Goal: Information Seeking & Learning: Learn about a topic

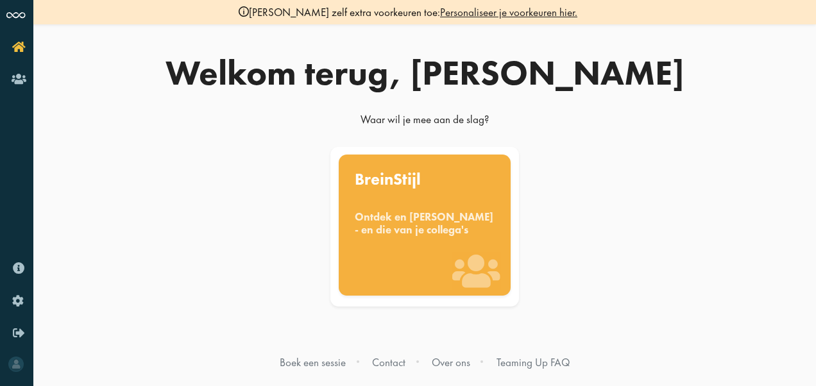
click at [403, 232] on div "Ontdek en [PERSON_NAME] - en die van je collega's" at bounding box center [425, 223] width 140 height 25
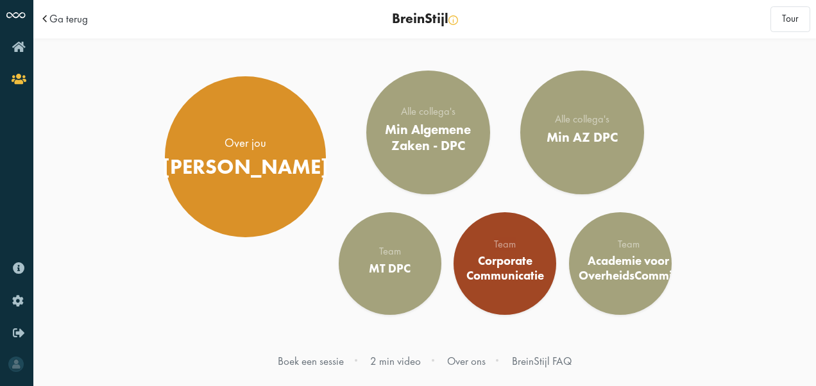
click at [257, 276] on div "Over jou Willemijn Alle collega's Min Algemene Zaken - DPC Alle collega's Min A…" at bounding box center [424, 190] width 643 height 264
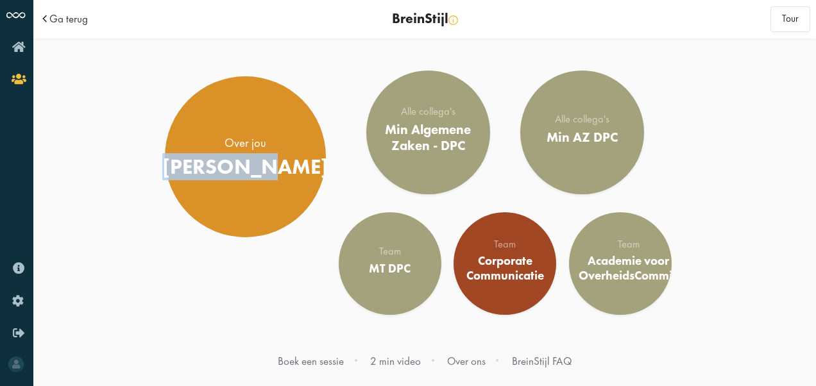
click at [257, 276] on div "Over jou Willemijn Alle collega's Min Algemene Zaken - DPC Alle collega's Min A…" at bounding box center [424, 190] width 643 height 264
drag, startPoint x: 257, startPoint y: 276, endPoint x: 178, endPoint y: 276, distance: 79.5
click at [178, 276] on div "Over jou Willemijn Alle collega's Min Algemene Zaken - DPC Alle collega's Min A…" at bounding box center [424, 190] width 643 height 264
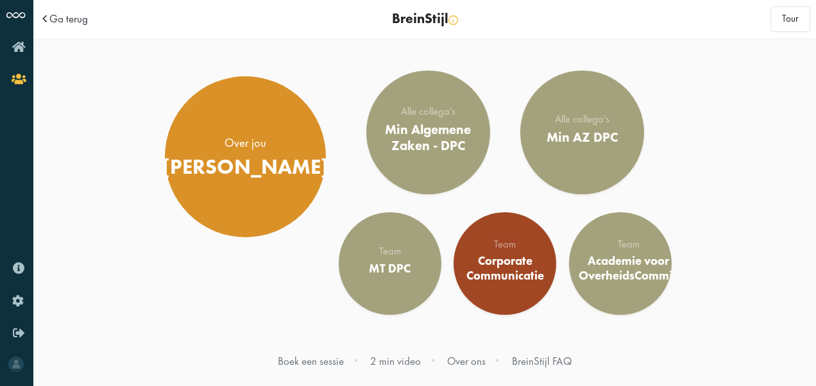
click at [211, 280] on div "Over jou Willemijn Alle collega's Min Algemene Zaken - DPC Alle collega's Min A…" at bounding box center [424, 190] width 643 height 264
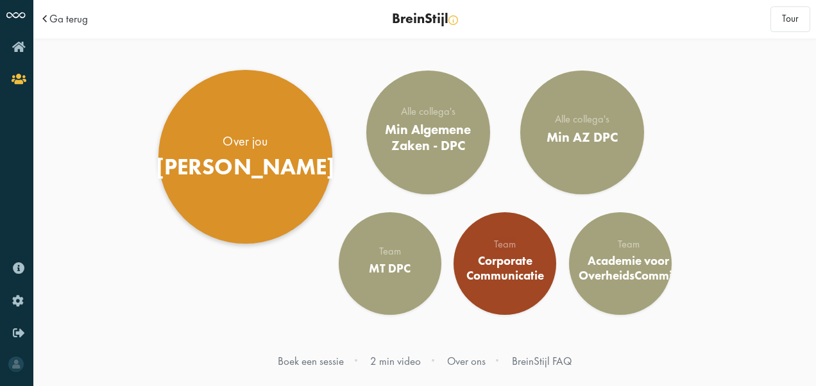
click at [223, 160] on div "Willemijn" at bounding box center [246, 167] width 180 height 27
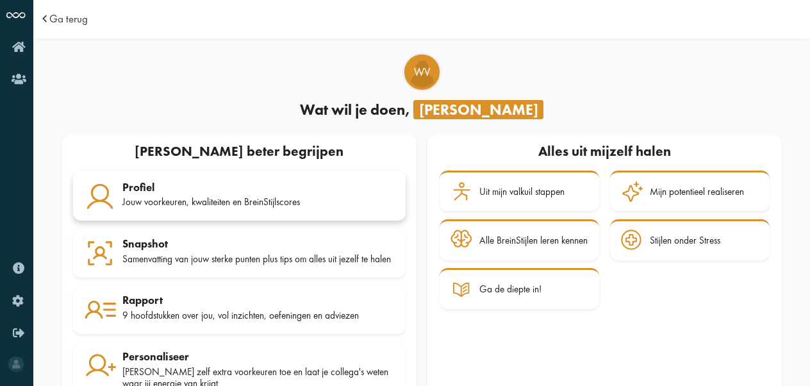
click at [166, 183] on div "Profiel" at bounding box center [258, 187] width 272 height 13
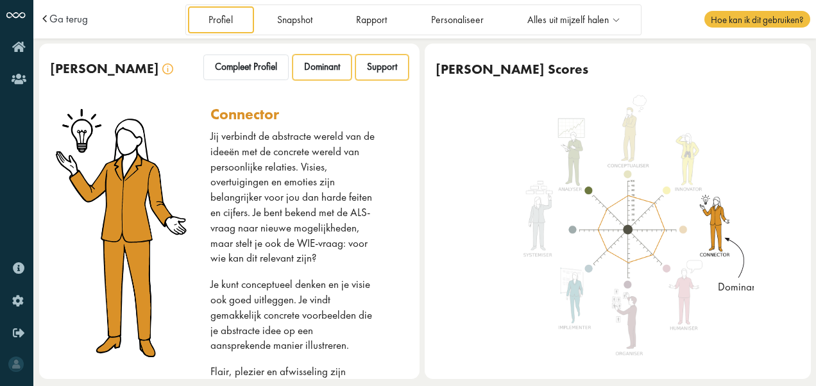
click at [372, 69] on span "Support" at bounding box center [382, 67] width 30 height 12
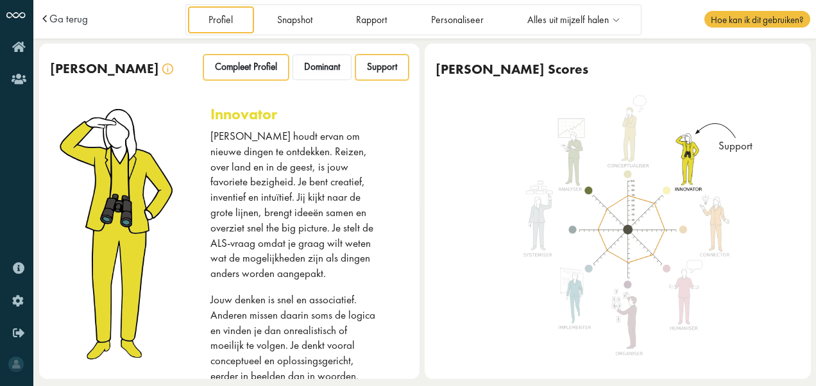
click at [236, 65] on span "Compleet Profiel" at bounding box center [246, 67] width 62 height 12
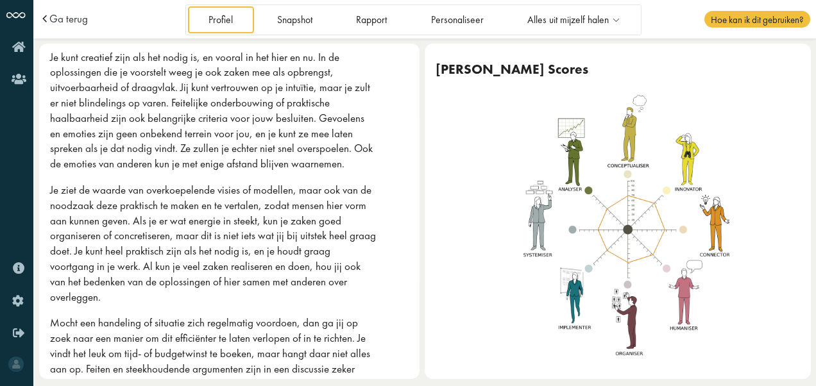
scroll to position [124, 0]
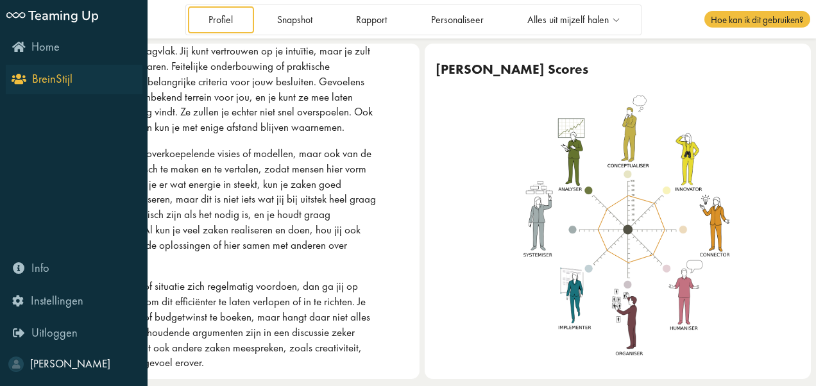
click at [48, 82] on span "BreinStijl" at bounding box center [52, 78] width 40 height 15
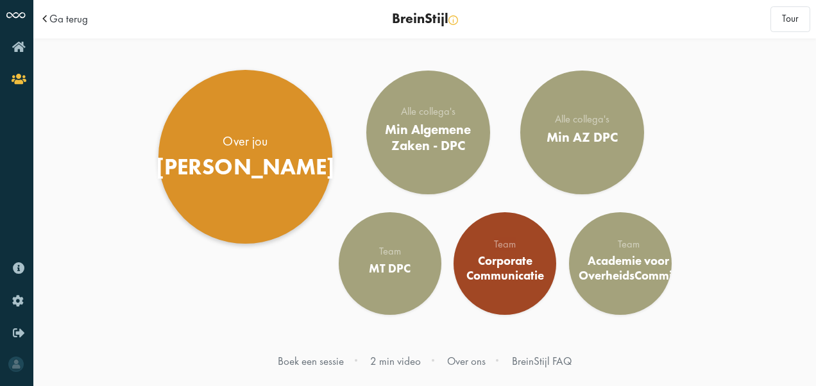
click at [239, 140] on div "Over jou" at bounding box center [246, 142] width 180 height 18
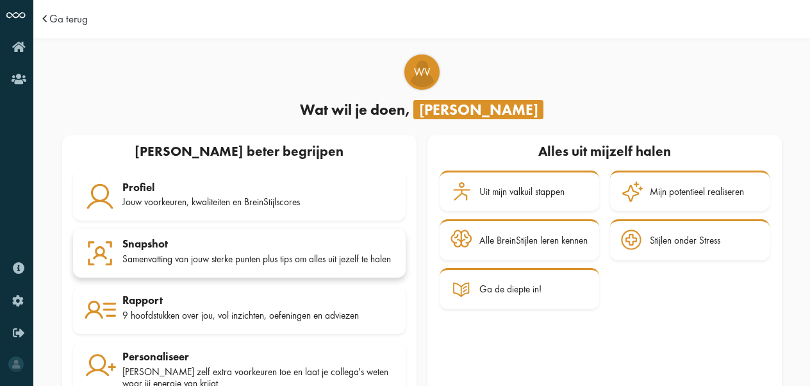
click at [245, 249] on div "Snapshot" at bounding box center [258, 243] width 272 height 13
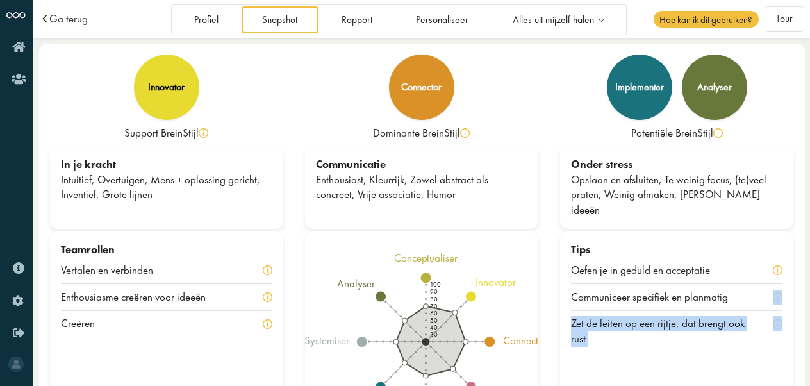
drag, startPoint x: 810, startPoint y: 306, endPoint x: 814, endPoint y: 336, distance: 29.8
click at [810, 336] on html "Ga terug Profiel Snapshot Rapport Personaliseer Alles uit mijzelf halen Uit mij…" at bounding box center [405, 193] width 810 height 386
drag, startPoint x: 814, startPoint y: 336, endPoint x: 810, endPoint y: 372, distance: 36.1
click at [810, 372] on html "Ga terug Profiel Snapshot Rapport Personaliseer Alles uit mijzelf halen Uit mij…" at bounding box center [405, 193] width 810 height 386
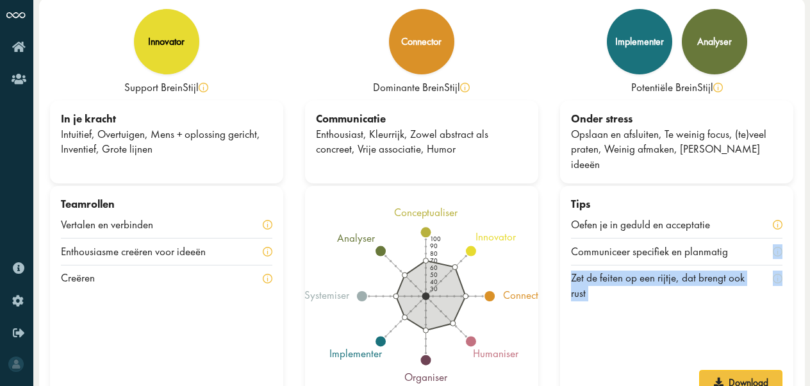
scroll to position [71, 0]
